Goal: Check status: Check status

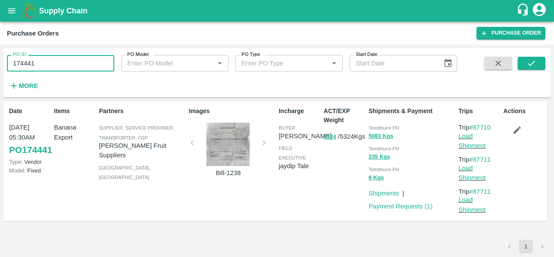
click at [27, 66] on input "174441" at bounding box center [60, 63] width 107 height 16
drag, startPoint x: 0, startPoint y: 0, endPoint x: 27, endPoint y: 66, distance: 71.4
click at [27, 66] on input "174441" at bounding box center [60, 63] width 107 height 16
click at [530, 61] on icon "submit" at bounding box center [531, 63] width 10 height 10
click at [372, 126] on span "Tembhurni PH" at bounding box center [384, 127] width 31 height 5
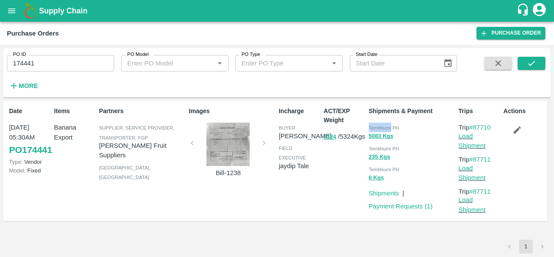
click at [372, 126] on span "Tembhurni PH" at bounding box center [384, 127] width 31 height 5
copy div "Tembhurni PH 5083 Kgs"
click at [20, 64] on input "174441" at bounding box center [60, 63] width 107 height 16
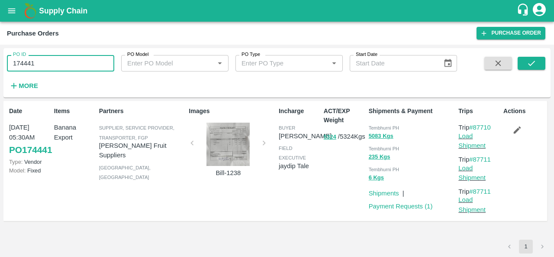
paste input "text"
click at [536, 60] on button "submit" at bounding box center [531, 63] width 28 height 13
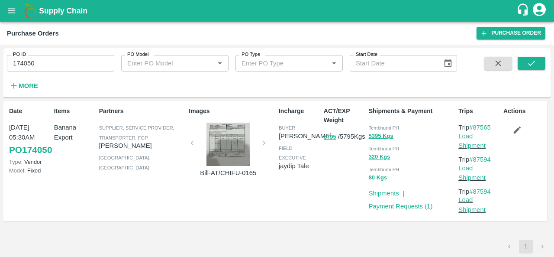
click at [382, 125] on span "Tembhurni PH" at bounding box center [384, 127] width 31 height 5
copy div "Tembhurni PH 5395 Kgs"
click at [31, 64] on input "174050" at bounding box center [60, 63] width 107 height 16
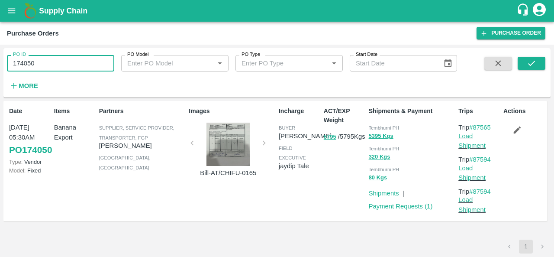
click at [31, 64] on input "174050" at bounding box center [60, 63] width 107 height 16
paste input "text"
click at [531, 65] on icon "submit" at bounding box center [531, 63] width 10 height 10
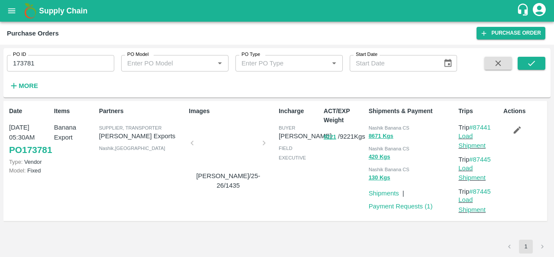
click at [334, 202] on div "ACT/EXP Weight 9221 / 9221 Kgs" at bounding box center [342, 161] width 45 height 116
click at [382, 126] on span "Nashik Banana CS" at bounding box center [389, 127] width 41 height 5
copy div "Nashik Banana CS 8671 Kgs"
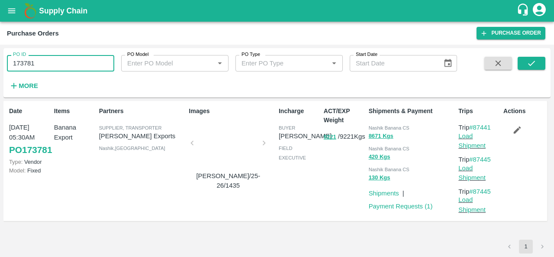
click at [62, 64] on input "173781" at bounding box center [60, 63] width 107 height 16
paste input "text"
type input "173199"
click at [528, 63] on icon "submit" at bounding box center [531, 63] width 10 height 10
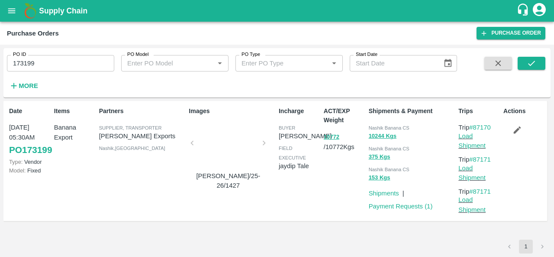
click at [379, 126] on span "Nashik Banana CS" at bounding box center [389, 127] width 41 height 5
copy div "Nashik Banana CS 10244 Kgs"
